Goal: Browse casually

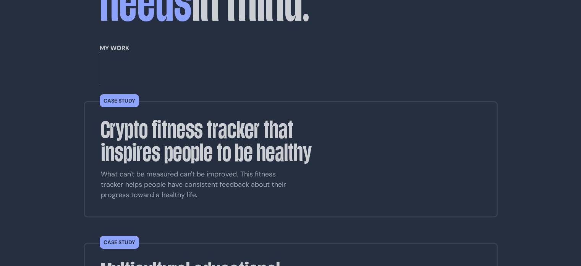
scroll to position [243, 0]
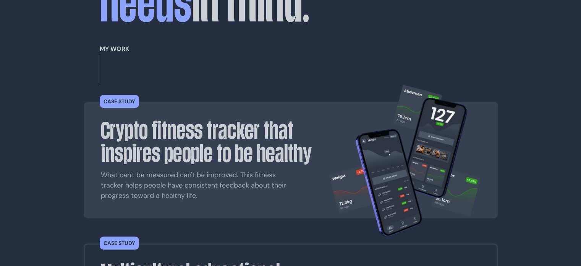
click at [349, 130] on img at bounding box center [405, 161] width 152 height 154
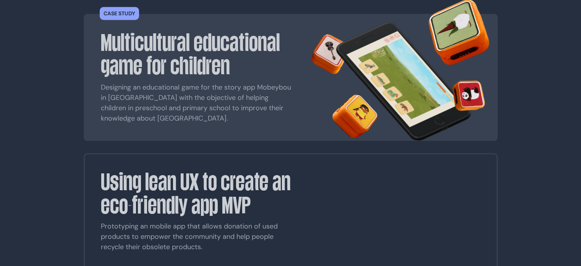
scroll to position [479, 0]
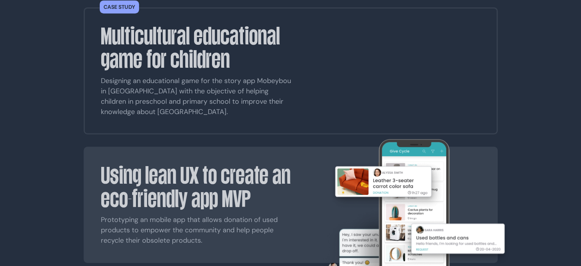
click at [375, 139] on img at bounding box center [413, 211] width 198 height 145
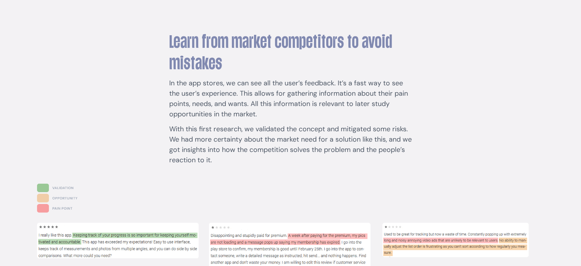
scroll to position [1745, 0]
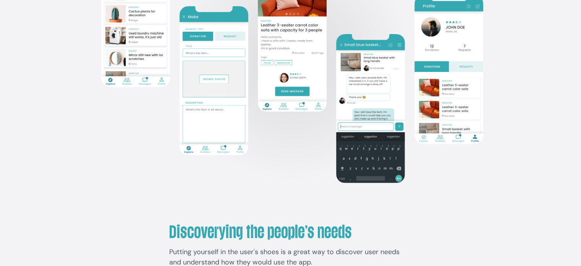
scroll to position [596, 0]
